Goal: Task Accomplishment & Management: Manage account settings

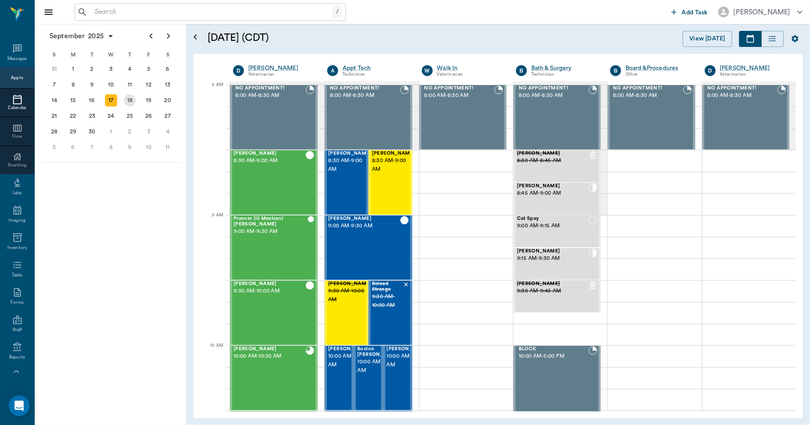
click at [132, 97] on div "18" at bounding box center [130, 100] width 12 height 12
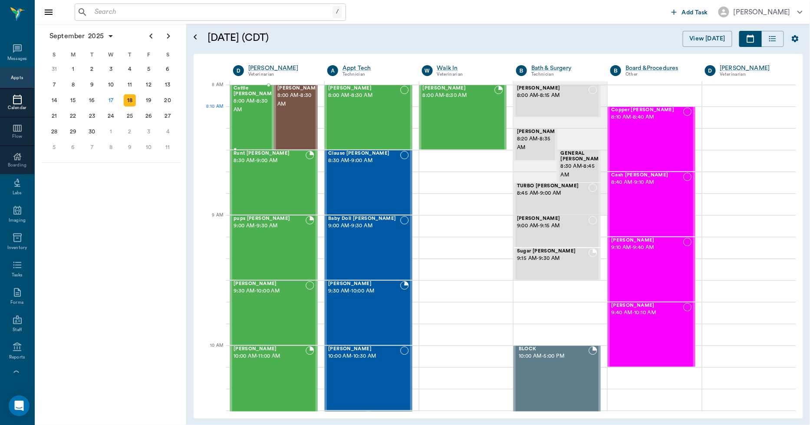
click at [245, 114] on div "Cattle [PERSON_NAME] 8:00 AM - 8:30 AM" at bounding box center [255, 117] width 43 height 63
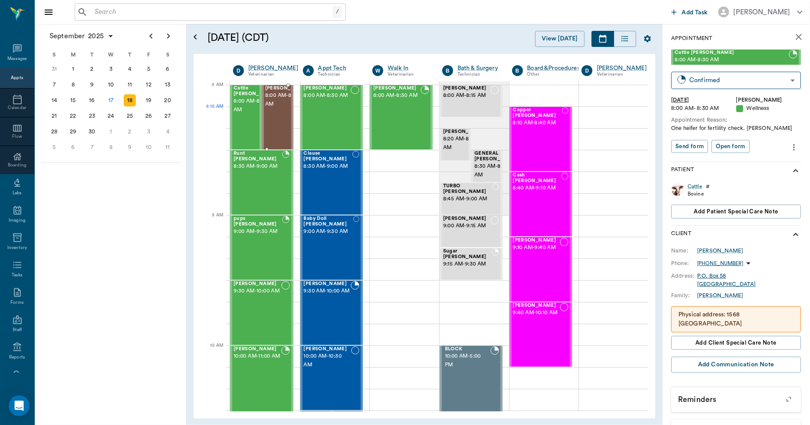
click at [272, 109] on span "8:00 AM - 8:30 AM" at bounding box center [286, 99] width 43 height 17
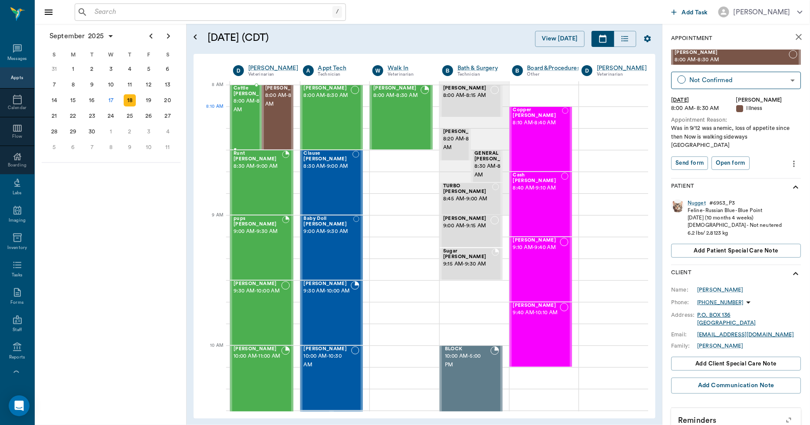
click at [244, 114] on span "8:00 AM - 8:30 AM" at bounding box center [255, 105] width 43 height 17
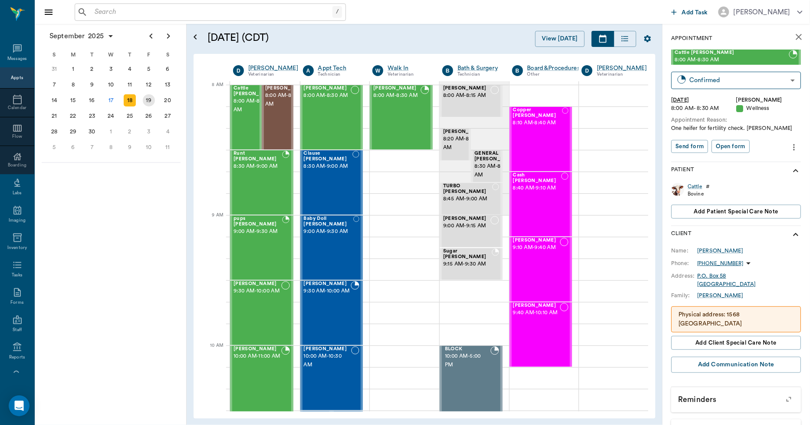
click at [155, 98] on div "19" at bounding box center [148, 100] width 19 height 16
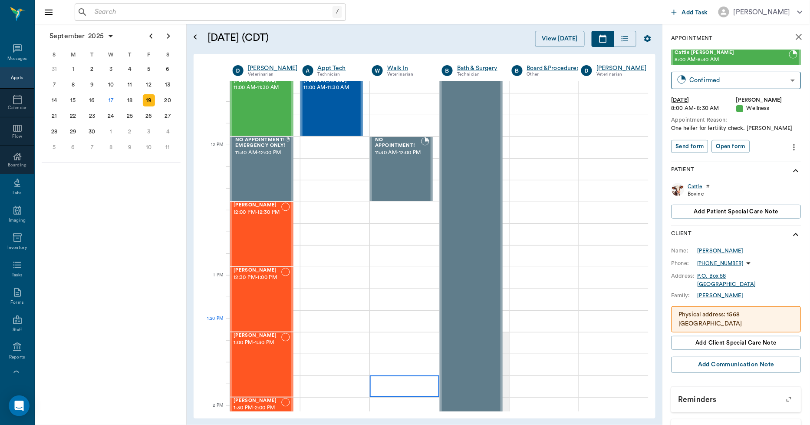
scroll to position [482, 0]
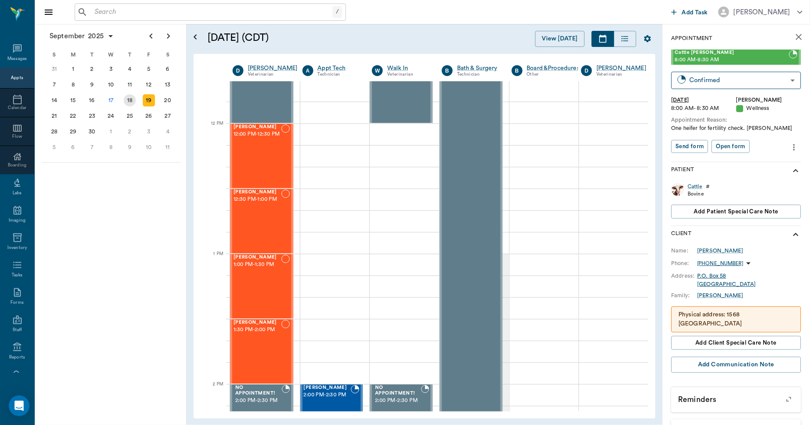
click at [133, 99] on div "18" at bounding box center [130, 100] width 12 height 12
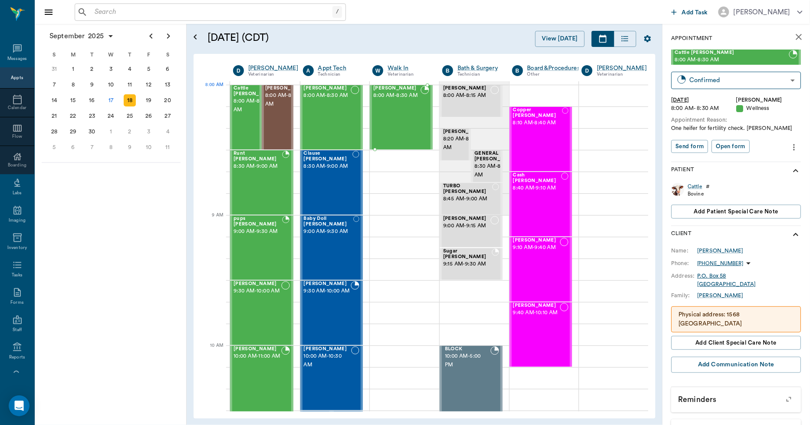
scroll to position [0, 0]
click at [411, 119] on div "[PERSON_NAME] 8:00 AM - 8:30 AM" at bounding box center [396, 117] width 47 height 63
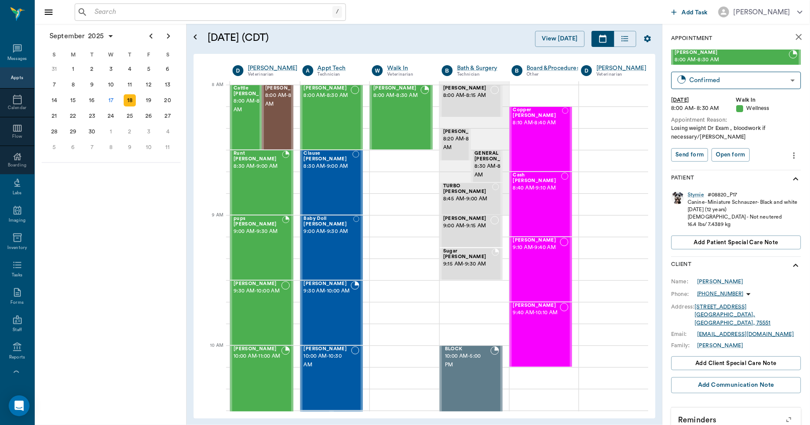
click at [790, 155] on icon "more" at bounding box center [795, 155] width 10 height 10
click at [754, 168] on span "Edit appointment" at bounding box center [750, 170] width 73 height 9
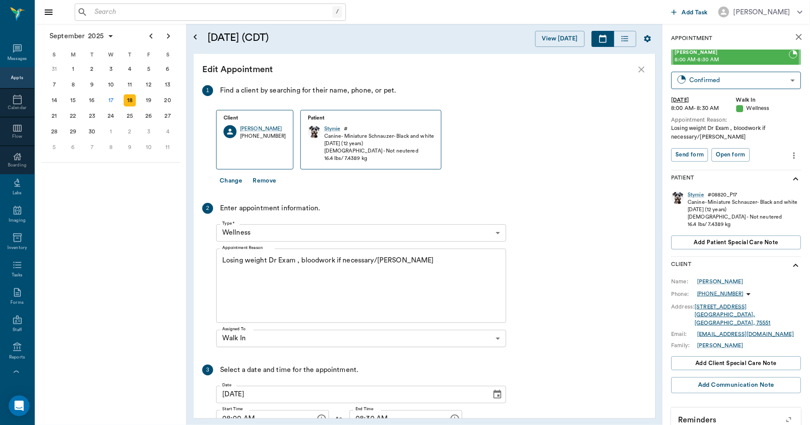
click at [497, 394] on icon "Choose date, selected date is Sep 18, 2025" at bounding box center [498, 393] width 8 height 9
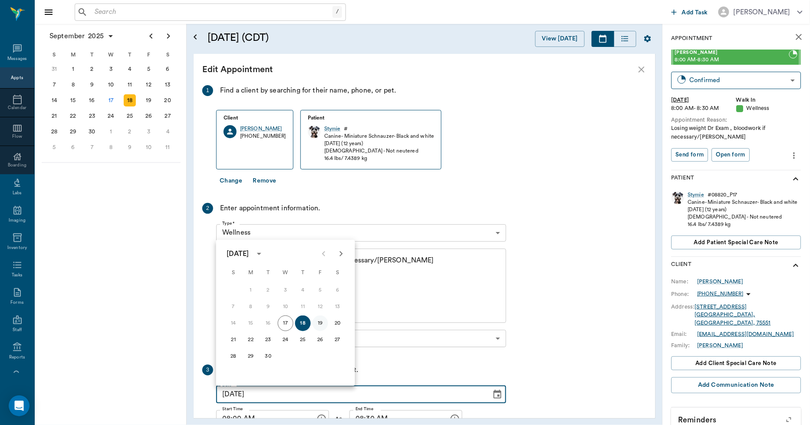
click at [319, 323] on button "19" at bounding box center [321, 323] width 16 height 16
type input "[DATE]"
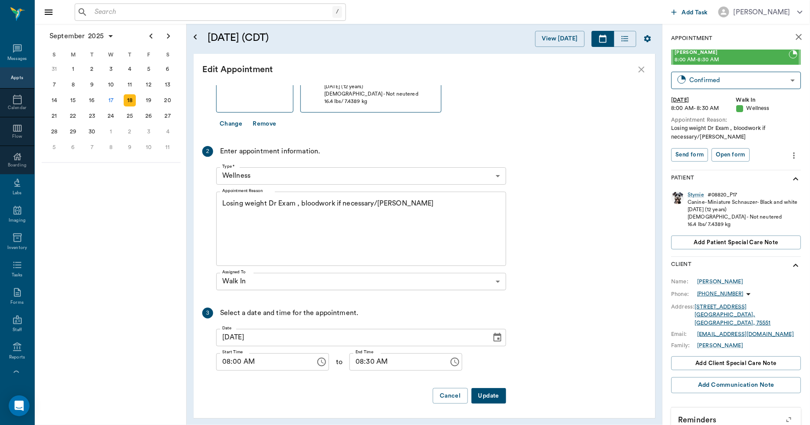
scroll to position [58, 0]
click at [489, 397] on button "Update" at bounding box center [488, 395] width 35 height 16
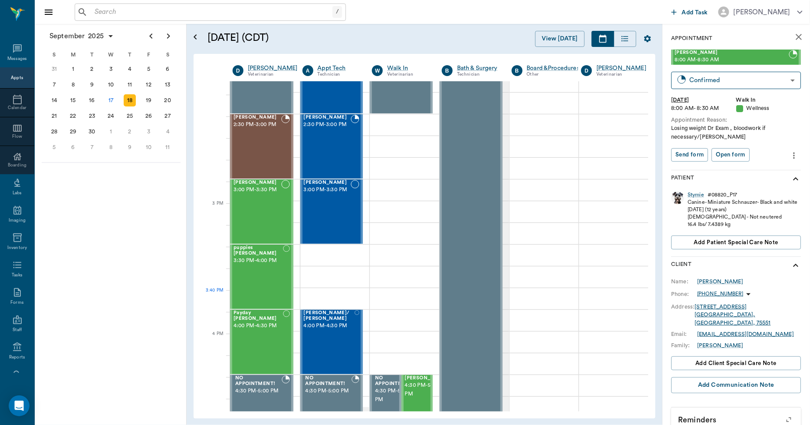
scroll to position [916, 0]
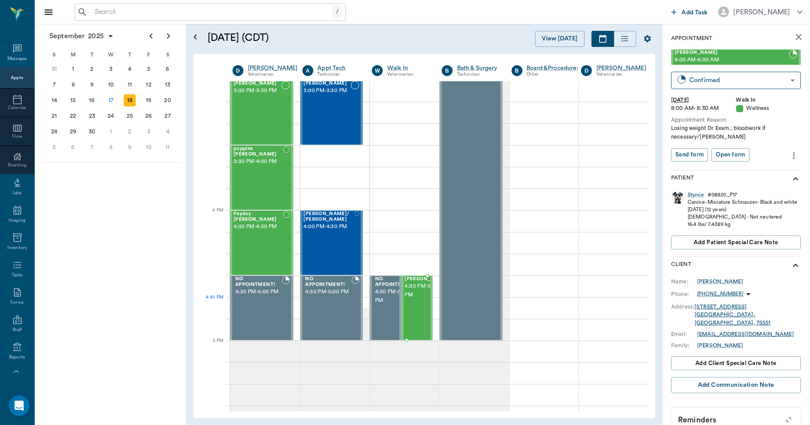
click at [417, 299] on span "4:30 PM - 5:00 PM" at bounding box center [426, 290] width 43 height 17
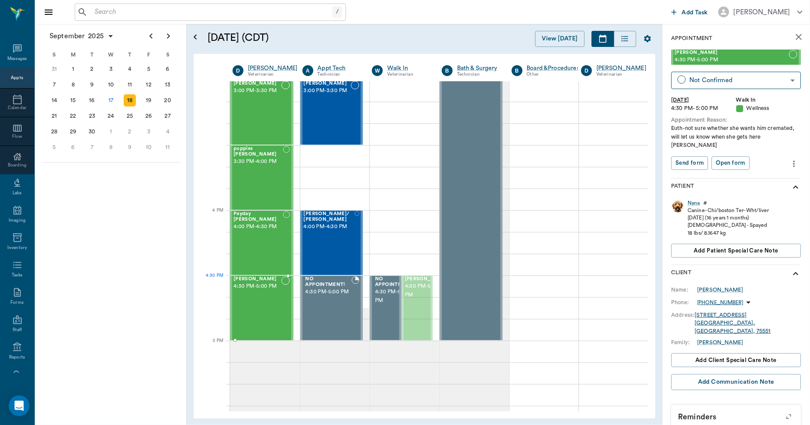
drag, startPoint x: 418, startPoint y: 300, endPoint x: 291, endPoint y: 297, distance: 127.6
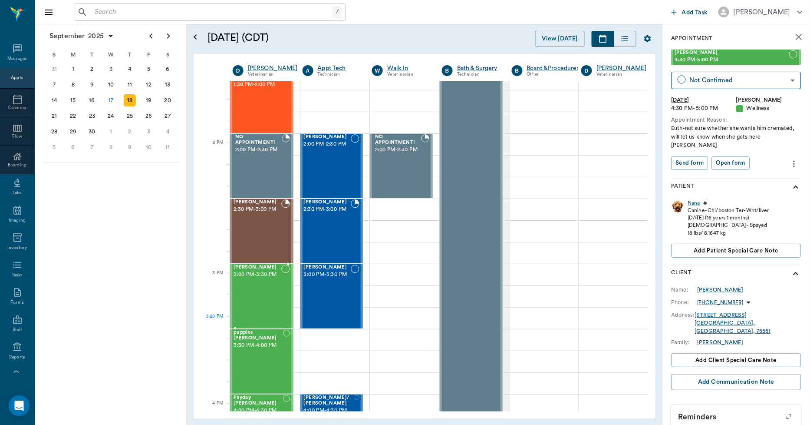
scroll to position [723, 0]
